Goal: Check status

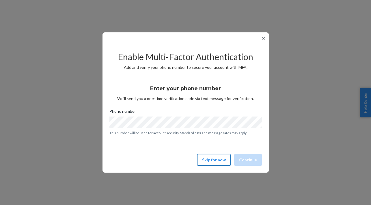
click at [219, 163] on button "Skip for now" at bounding box center [213, 160] width 33 height 12
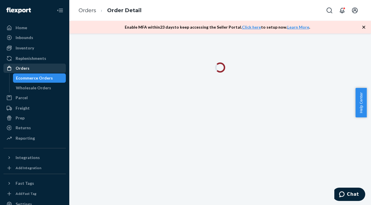
click at [26, 69] on div "Orders" at bounding box center [23, 68] width 14 height 6
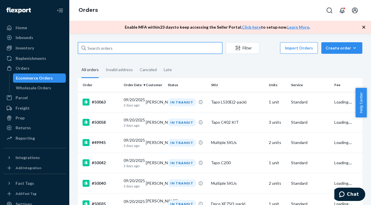
click at [120, 48] on input "text" at bounding box center [150, 48] width 144 height 12
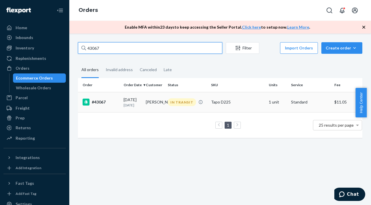
type input "43067"
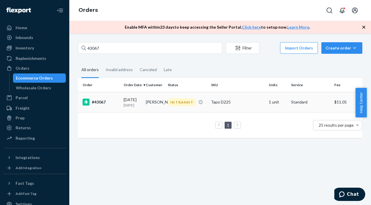
click at [137, 103] on p "[DATE]" at bounding box center [133, 105] width 18 height 5
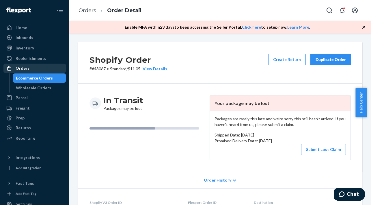
click at [24, 67] on div "Orders" at bounding box center [23, 68] width 14 height 6
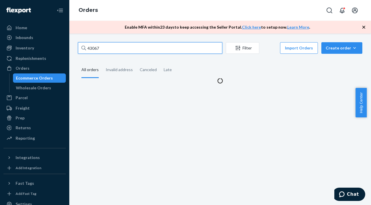
click at [114, 49] on input "43067" at bounding box center [150, 48] width 144 height 12
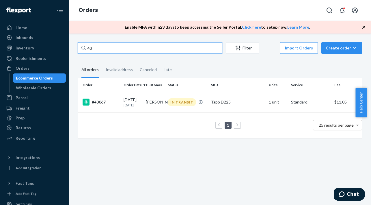
type input "4"
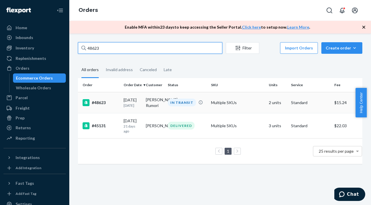
type input "48623"
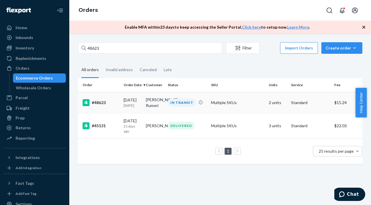
click at [137, 105] on p "[DATE]" at bounding box center [133, 105] width 18 height 5
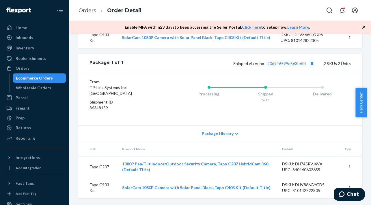
scroll to position [260, 0]
click at [295, 66] on link "20d946599d563b6fd" at bounding box center [286, 63] width 38 height 5
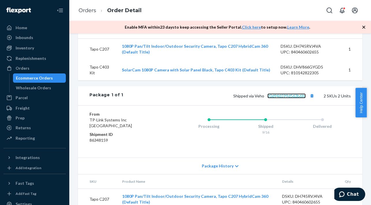
scroll to position [213, 0]
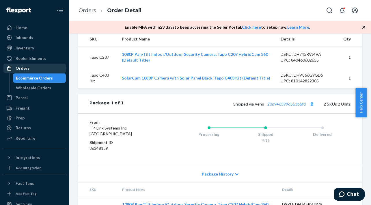
click at [33, 70] on div "Orders" at bounding box center [34, 68] width 61 height 8
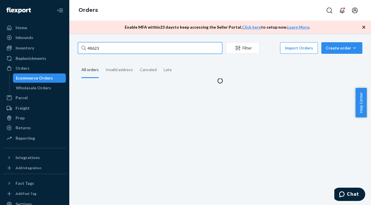
click at [127, 47] on input "48623" at bounding box center [150, 48] width 144 height 12
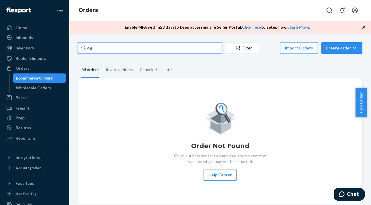
type input "4"
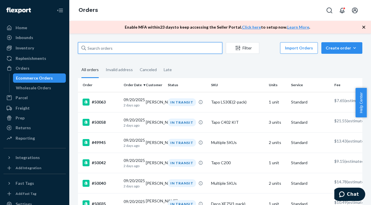
paste input "49318"
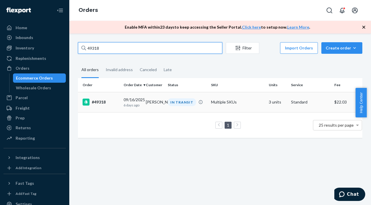
type input "49318"
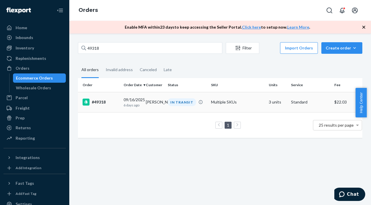
click at [101, 103] on div "#49318" at bounding box center [101, 101] width 36 height 7
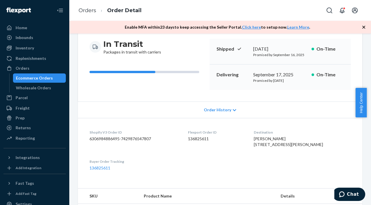
scroll to position [58, 0]
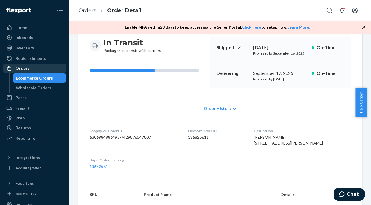
click at [20, 69] on div "Orders" at bounding box center [23, 68] width 14 height 6
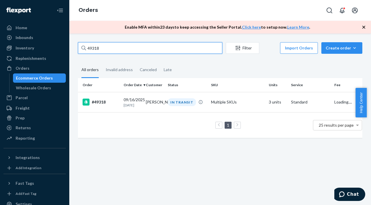
drag, startPoint x: 103, startPoint y: 45, endPoint x: 87, endPoint y: 47, distance: 15.2
click at [87, 47] on input "49318" at bounding box center [150, 48] width 144 height 12
paste input "0769"
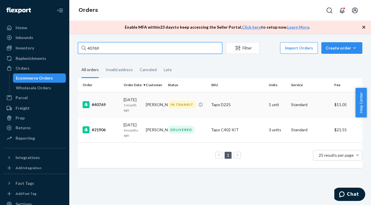
type input "40769"
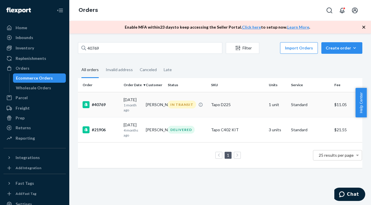
click at [141, 102] on div "[DATE] [DATE]" at bounding box center [133, 105] width 18 height 16
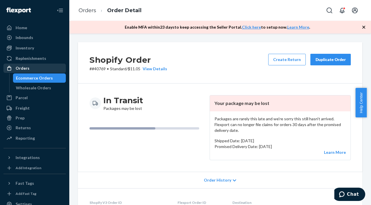
click at [29, 69] on div "Orders" at bounding box center [34, 68] width 61 height 8
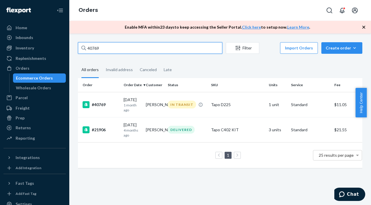
drag, startPoint x: 103, startPoint y: 51, endPoint x: 88, endPoint y: 50, distance: 15.1
click at [88, 50] on input "40769" at bounding box center [150, 48] width 144 height 12
paste input "2026"
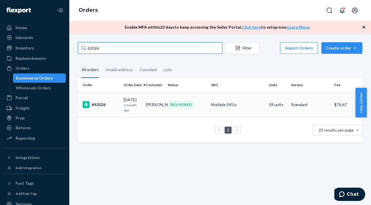
type input "42026"
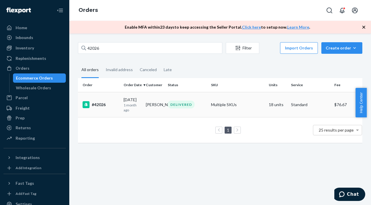
click at [141, 102] on div "[DATE] [DATE]" at bounding box center [133, 105] width 18 height 16
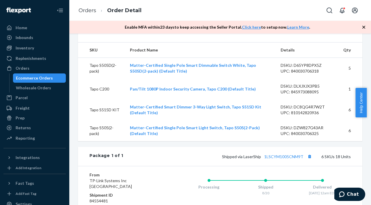
scroll to position [231, 0]
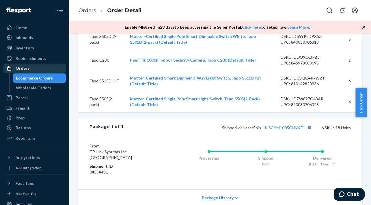
click at [18, 68] on div "Orders" at bounding box center [23, 68] width 14 height 6
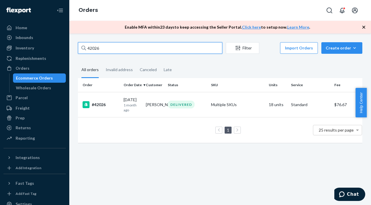
click at [109, 51] on input "42026" at bounding box center [150, 48] width 144 height 12
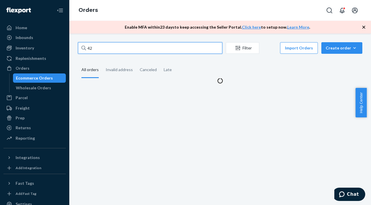
type input "4"
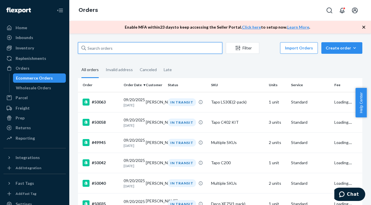
paste input "48242"
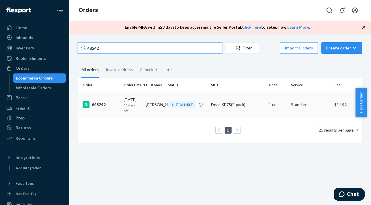
type input "48242"
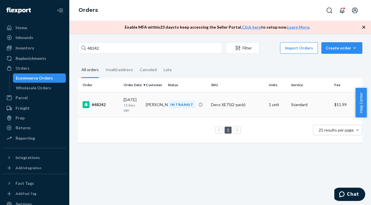
click at [103, 104] on div "#48242" at bounding box center [101, 104] width 36 height 7
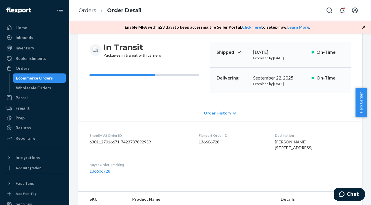
scroll to position [58, 0]
